Goal: Task Accomplishment & Management: Complete application form

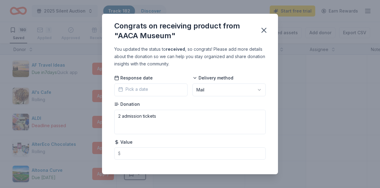
click at [2, 24] on div "Congrats on receiving product from "AACA Museum" You updated the status to rece…" at bounding box center [190, 94] width 380 height 188
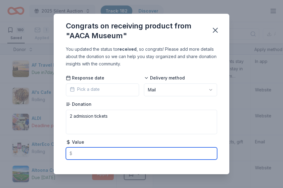
click at [143, 155] on input "text" at bounding box center [141, 153] width 151 height 12
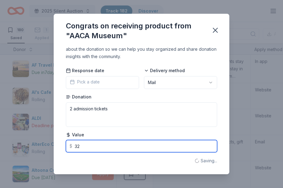
scroll to position [7, 0]
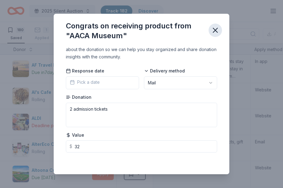
type input "32.00"
click at [216, 31] on icon "button" at bounding box center [215, 30] width 4 height 4
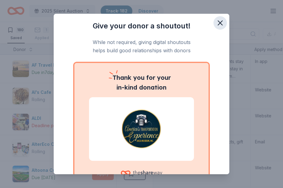
click at [223, 19] on icon "button" at bounding box center [220, 23] width 9 height 9
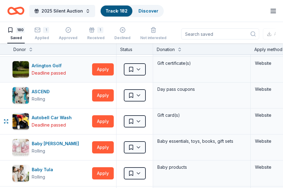
scroll to position [157, 0]
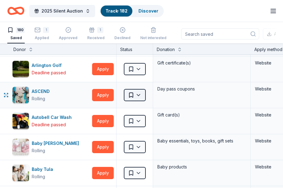
click at [131, 95] on html "2025 Silent Auction Track · 182 Discover Start free trial Earn Rewards 180 Save…" at bounding box center [141, 94] width 283 height 188
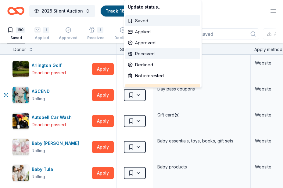
click at [154, 52] on div "Received" at bounding box center [162, 53] width 75 height 11
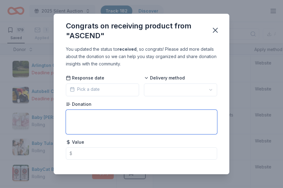
click at [92, 121] on textarea at bounding box center [141, 122] width 151 height 24
type textarea "2 BOGO Passes"
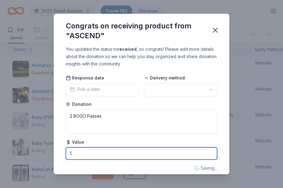
click at [89, 152] on input "text" at bounding box center [141, 153] width 151 height 12
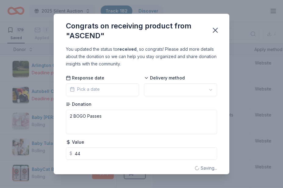
type input "44.00"
click at [223, 74] on div "Congrats on receiving product from "ASCEND" You updated the status to received …" at bounding box center [141, 94] width 283 height 188
click at [212, 32] on icon "button" at bounding box center [215, 30] width 9 height 9
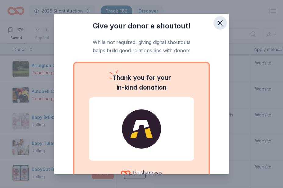
click at [219, 24] on icon "button" at bounding box center [220, 23] width 4 height 4
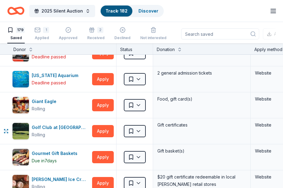
scroll to position [1234, 0]
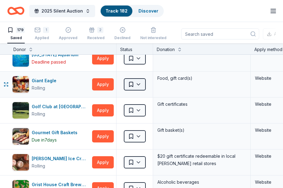
click at [137, 89] on body "2025 Silent Auction Track · 182 Discover Start free trial Earn Rewards 179 Save…" at bounding box center [141, 94] width 283 height 188
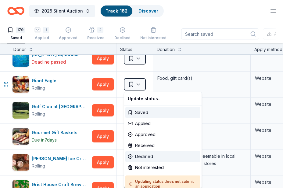
click at [147, 157] on div "Declined" at bounding box center [162, 156] width 75 height 11
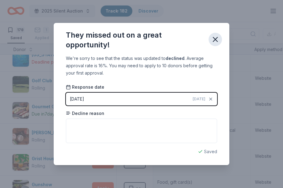
click at [216, 38] on icon "button" at bounding box center [215, 39] width 4 height 4
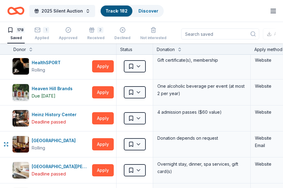
scroll to position [1379, 0]
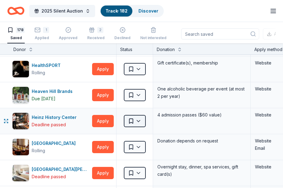
click at [136, 118] on html "2025 Silent Auction Track · 182 Discover Start free trial Earn Rewards 178 Save…" at bounding box center [141, 94] width 283 height 188
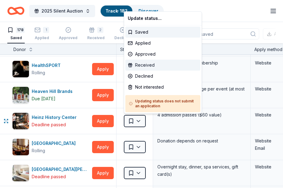
click at [155, 62] on div "Received" at bounding box center [162, 65] width 75 height 11
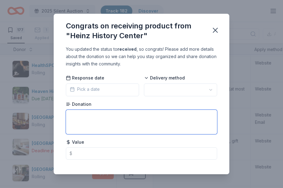
click at [89, 120] on textarea at bounding box center [141, 122] width 151 height 24
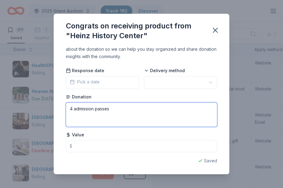
type textarea "4 admission passes"
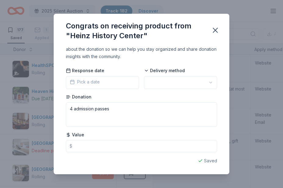
click at [223, 98] on div "Congrats on receiving product from "Heinz History Center" You updated the statu…" at bounding box center [141, 94] width 283 height 188
click at [223, 89] on div "Congrats on receiving product from "Heinz History Center" You updated the statu…" at bounding box center [141, 94] width 283 height 188
click at [216, 30] on icon "button" at bounding box center [215, 30] width 4 height 4
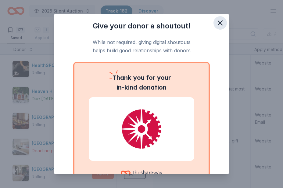
click at [220, 21] on icon "button" at bounding box center [220, 23] width 9 height 9
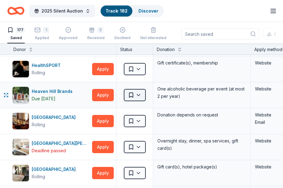
click at [132, 97] on html "2025 Silent Auction Track · 182 Discover Start free trial Earn Rewards 177 Save…" at bounding box center [141, 94] width 283 height 188
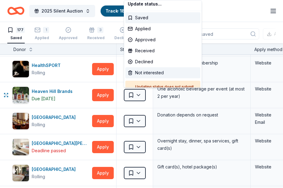
scroll to position [4, 0]
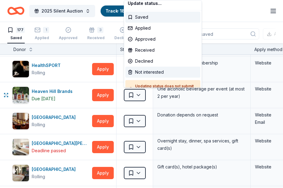
click at [140, 74] on div "Not interested" at bounding box center [162, 72] width 75 height 11
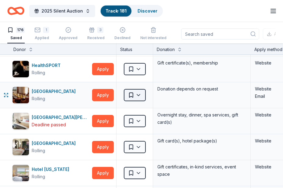
click at [137, 96] on html "2025 Silent Auction Track · 181 Discover Start free trial Earn Rewards 176 Save…" at bounding box center [141, 94] width 283 height 188
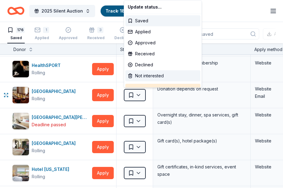
click at [143, 75] on div "Not interested" at bounding box center [162, 75] width 75 height 11
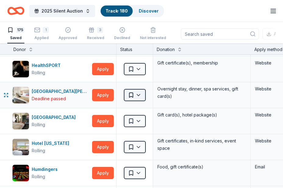
click at [138, 96] on html "2025 Silent Auction Track · 180 Discover Start free trial Earn Rewards 175 Save…" at bounding box center [141, 94] width 283 height 188
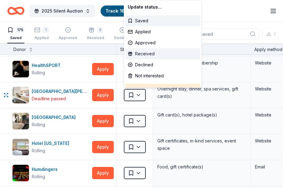
scroll to position [15, 0]
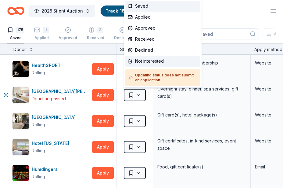
click at [149, 63] on div "Not interested" at bounding box center [162, 61] width 75 height 11
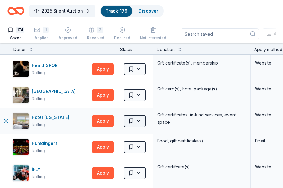
click at [138, 118] on html "2025 Silent Auction Track · 179 Discover Start free trial Earn Rewards 174 Save…" at bounding box center [141, 94] width 283 height 188
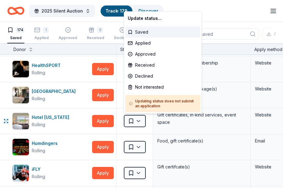
click at [144, 34] on div "Saved" at bounding box center [162, 32] width 75 height 11
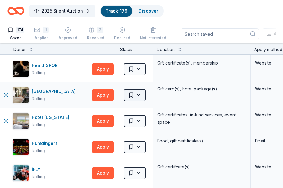
click at [136, 93] on html "2025 Silent Auction Track · 179 Discover Start free trial Earn Rewards 174 Save…" at bounding box center [141, 94] width 283 height 188
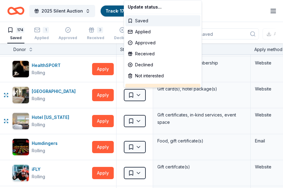
click at [146, 22] on div "Saved" at bounding box center [162, 20] width 75 height 11
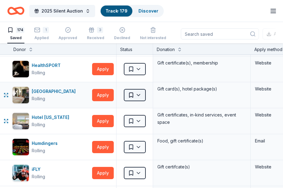
click at [139, 99] on html "2025 Silent Auction Track · 179 Discover Start free trial Earn Rewards 174 Save…" at bounding box center [141, 94] width 283 height 188
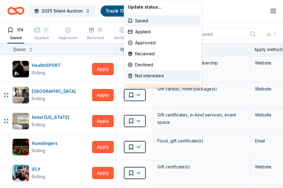
click at [142, 76] on div "Not interested" at bounding box center [162, 75] width 75 height 11
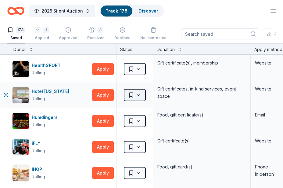
click at [134, 95] on html "2025 Silent Auction Track · 178 Discover Start free trial Earn Rewards 173 Save…" at bounding box center [141, 94] width 283 height 188
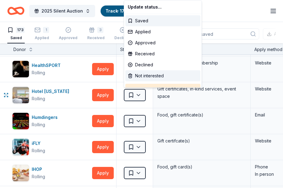
click at [142, 74] on div "Not interested" at bounding box center [162, 75] width 75 height 11
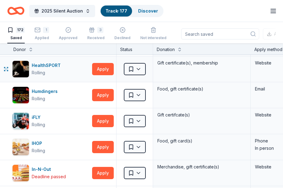
scroll to position [1360, 0]
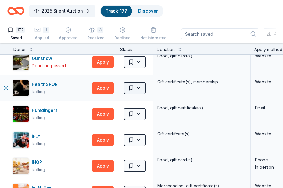
click at [137, 91] on html "2025 Silent Auction Track · 177 Discover Start free trial Earn Rewards 172 Save…" at bounding box center [141, 94] width 283 height 188
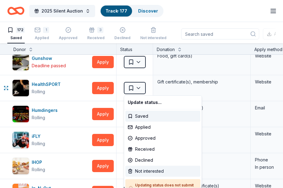
click at [141, 169] on div "Not interested" at bounding box center [162, 170] width 75 height 11
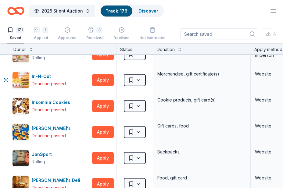
scroll to position [1448, 0]
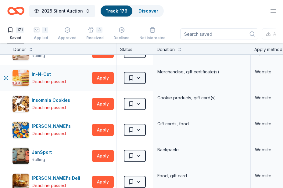
click at [141, 82] on html "2025 Silent Auction Track · 176 Discover Start free trial Earn Rewards 171 Save…" at bounding box center [141, 94] width 283 height 188
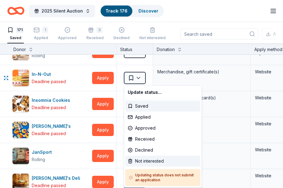
click at [137, 158] on div "Not interested" at bounding box center [162, 160] width 75 height 11
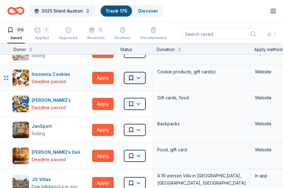
click at [141, 79] on html "2025 Silent Auction Track · 175 Discover Start free trial Earn Rewards 170 Save…" at bounding box center [141, 94] width 283 height 188
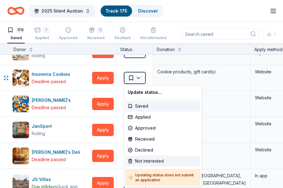
click at [138, 159] on div "Not interested" at bounding box center [162, 160] width 75 height 11
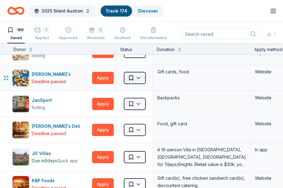
click at [139, 81] on html "2025 Silent Auction Track · 174 Discover Start free trial Earn Rewards 169 Save…" at bounding box center [141, 94] width 283 height 188
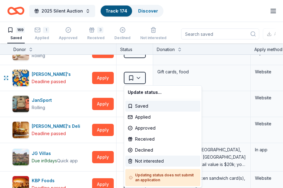
click at [140, 159] on div "Not interested" at bounding box center [162, 160] width 75 height 11
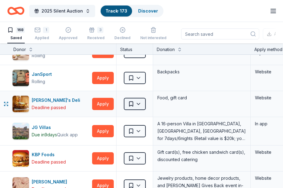
click at [138, 104] on html "2025 Silent Auction Track · 173 Discover Start free trial Earn Rewards 168 Save…" at bounding box center [141, 94] width 283 height 188
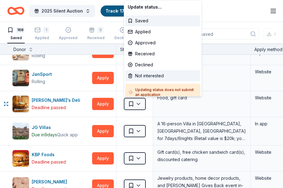
click at [147, 77] on div "Not interested" at bounding box center [162, 75] width 75 height 11
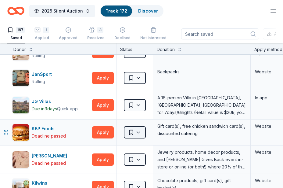
click at [134, 134] on html "2025 Silent Auction Track · 172 Discover Start free trial Earn Rewards 167 Save…" at bounding box center [141, 94] width 283 height 188
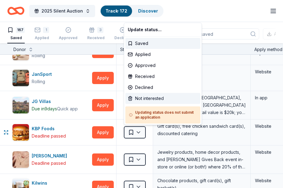
click at [151, 100] on div "Not interested" at bounding box center [162, 98] width 75 height 11
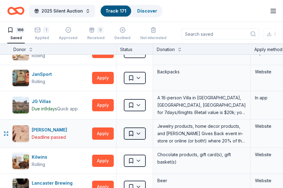
click at [133, 131] on html "2025 Silent Auction Track · 171 Discover Start free trial Earn Rewards 166 Save…" at bounding box center [141, 94] width 283 height 188
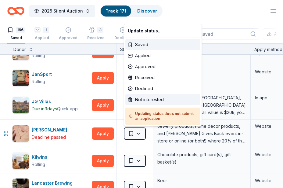
click at [143, 102] on div "Not interested" at bounding box center [162, 99] width 75 height 11
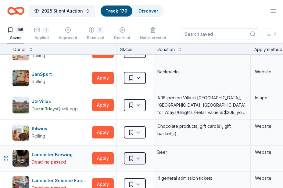
click at [140, 159] on html "2025 Silent Auction Track · 170 Discover Start free trial Earn Rewards 165 Save…" at bounding box center [141, 94] width 283 height 188
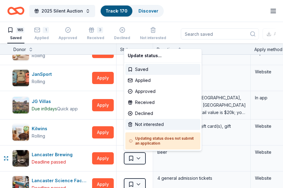
click at [144, 126] on div "Not interested" at bounding box center [162, 124] width 75 height 11
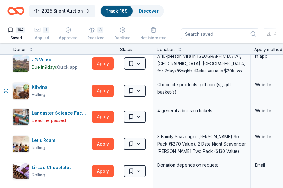
scroll to position [1489, 0]
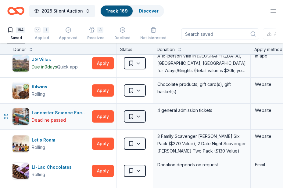
click at [145, 114] on html "2025 Silent Auction Track · 169 Discover Start free trial Earn Rewards 164 Save…" at bounding box center [141, 94] width 283 height 188
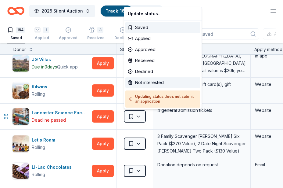
click at [143, 84] on div "Not interested" at bounding box center [162, 82] width 75 height 11
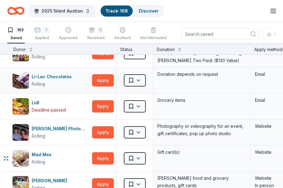
scroll to position [1570, 0]
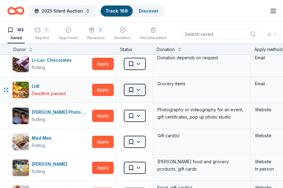
click at [139, 91] on html "2025 Silent Auction Track · 168 Discover Start free trial Earn Rewards 163 Save…" at bounding box center [141, 94] width 283 height 188
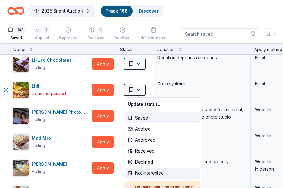
click at [136, 173] on div "Not interested" at bounding box center [162, 172] width 75 height 11
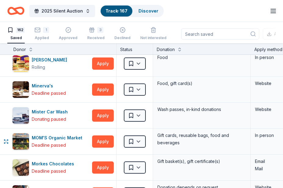
scroll to position [1701, 0]
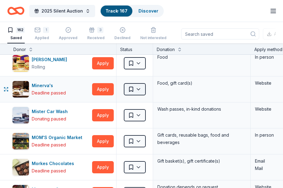
click at [136, 91] on html "2025 Silent Auction Track · 167 Discover Start free trial Earn Rewards 162 Save…" at bounding box center [141, 94] width 283 height 188
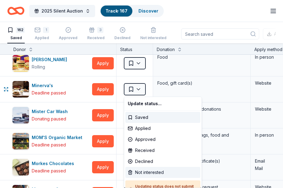
click at [135, 170] on div "Not interested" at bounding box center [162, 172] width 75 height 11
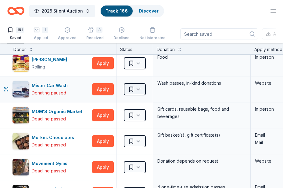
click at [140, 87] on html "2025 Silent Auction Track · 166 Discover Start free trial Earn Rewards 161 Save…" at bounding box center [141, 94] width 283 height 188
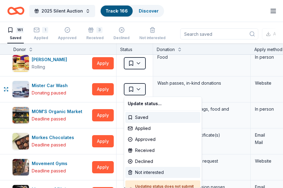
click at [136, 173] on div "Not interested" at bounding box center [162, 172] width 75 height 11
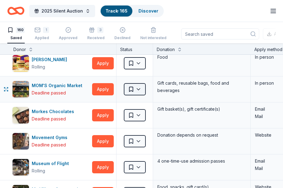
click at [129, 89] on html "2025 Silent Auction Track · 165 Discover Start free trial Earn Rewards 160 Save…" at bounding box center [141, 94] width 283 height 188
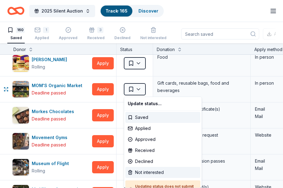
click at [133, 171] on div "Not interested" at bounding box center [162, 172] width 75 height 11
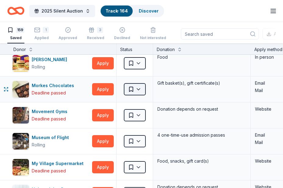
click at [136, 90] on html "2025 Silent Auction Track · 164 Discover Start free trial Earn Rewards 159 Save…" at bounding box center [141, 94] width 283 height 188
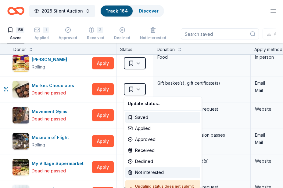
click at [137, 172] on div "Not interested" at bounding box center [162, 172] width 75 height 11
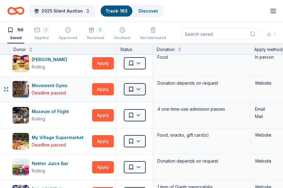
click at [139, 87] on html "2025 Silent Auction Track · 163 Discover Start free trial Earn Rewards 158 Save…" at bounding box center [141, 94] width 283 height 188
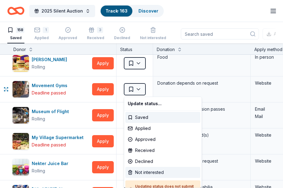
click at [134, 169] on div "Not interested" at bounding box center [162, 172] width 75 height 11
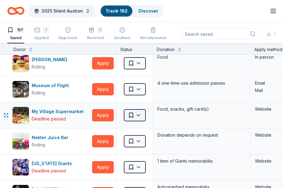
click at [138, 114] on html "2025 Silent Auction Track · 162 Discover Start free trial Earn Rewards 157 Save…" at bounding box center [141, 94] width 283 height 188
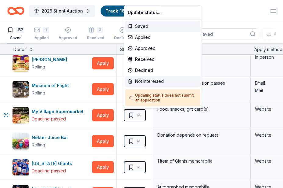
click at [143, 82] on div "Not interested" at bounding box center [162, 81] width 75 height 11
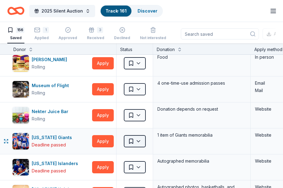
click at [136, 140] on html "2025 Silent Auction Track · 161 Discover Start free trial Earn Rewards 156 Save…" at bounding box center [141, 94] width 283 height 188
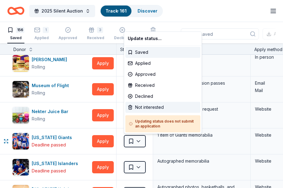
click at [141, 106] on div "Not interested" at bounding box center [162, 107] width 75 height 11
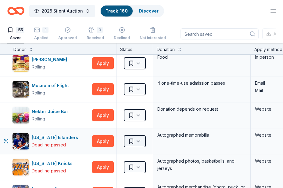
click at [134, 142] on html "2025 Silent Auction Track · 160 Discover Start free trial Earn Rewards 155 Save…" at bounding box center [141, 94] width 283 height 188
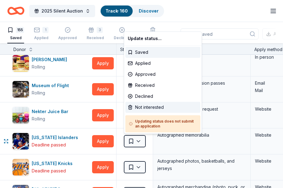
click at [142, 110] on div "Not interested" at bounding box center [162, 107] width 75 height 11
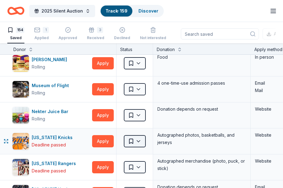
click at [135, 142] on html "2025 Silent Auction Track · 159 Discover Start free trial Earn Rewards 154 Save…" at bounding box center [141, 94] width 283 height 188
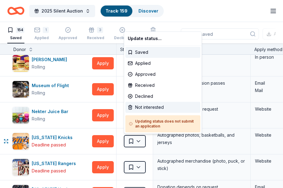
click at [141, 110] on div "Not interested" at bounding box center [162, 107] width 75 height 11
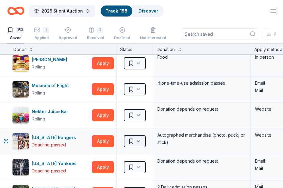
click at [135, 142] on html "2025 Silent Auction Track · 158 Discover Start free trial Earn Rewards 153 Save…" at bounding box center [141, 94] width 283 height 188
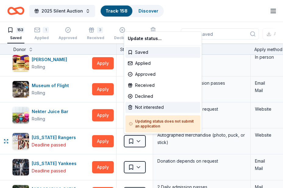
click at [147, 108] on div "Not interested" at bounding box center [162, 107] width 75 height 11
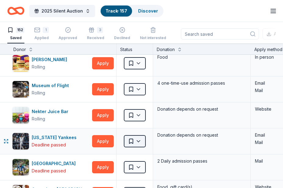
click at [135, 140] on html "2025 Silent Auction Track · 157 Discover Start free trial Earn Rewards 152 Save…" at bounding box center [141, 94] width 283 height 188
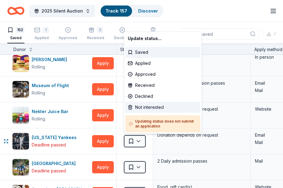
click at [143, 112] on div "Not interested" at bounding box center [162, 107] width 75 height 11
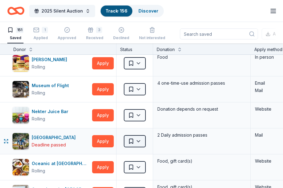
click at [135, 135] on body "2025 Silent Auction Track · 156 Discover Start free trial Earn Rewards 151 Save…" at bounding box center [141, 94] width 283 height 188
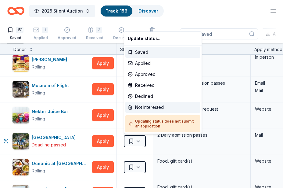
click at [140, 109] on div "Not interested" at bounding box center [162, 107] width 75 height 11
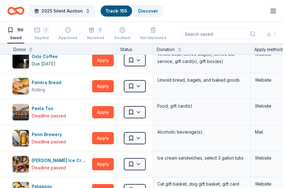
scroll to position [2058, 0]
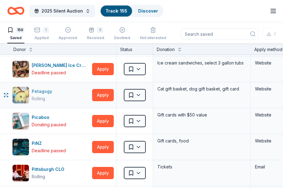
click at [42, 94] on div "Petagogy" at bounding box center [43, 91] width 23 height 7
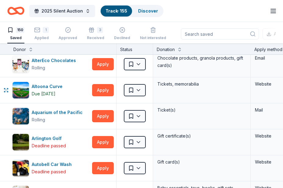
scroll to position [84, 0]
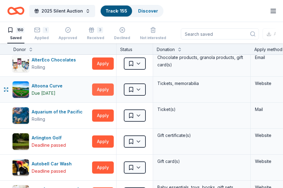
click at [101, 90] on button "Apply" at bounding box center [103, 89] width 22 height 12
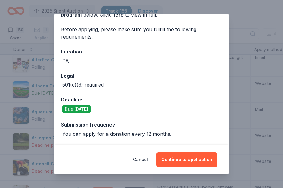
scroll to position [39, 0]
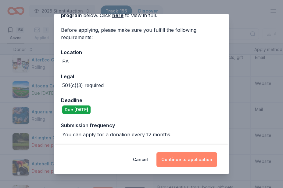
click at [199, 159] on button "Continue to application" at bounding box center [187, 159] width 61 height 15
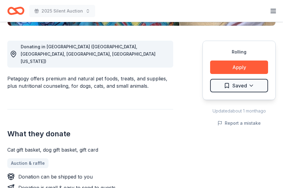
scroll to position [161, 0]
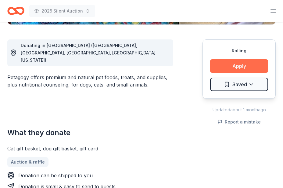
click at [238, 66] on button "Apply" at bounding box center [239, 65] width 58 height 13
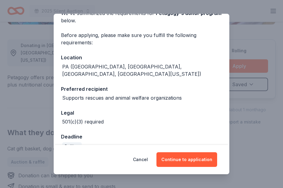
scroll to position [40, 0]
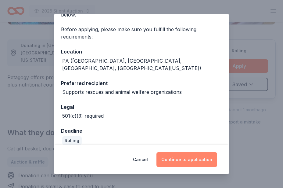
click at [185, 158] on button "Continue to application" at bounding box center [187, 159] width 61 height 15
